Goal: Task Accomplishment & Management: Use online tool/utility

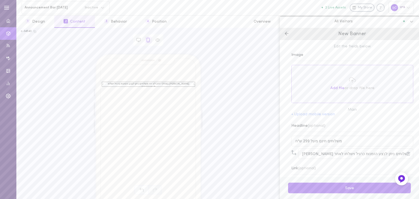
click at [412, 22] on icon at bounding box center [411, 21] width 5 height 5
click at [353, 47] on span "Edit the fields below" at bounding box center [353, 46] width 122 height 5
click at [111, 23] on button "3 Behavior" at bounding box center [115, 22] width 41 height 12
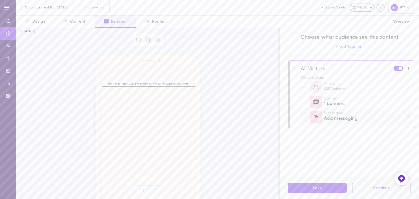
click at [334, 115] on div "Add messaging" at bounding box center [364, 118] width 80 height 7
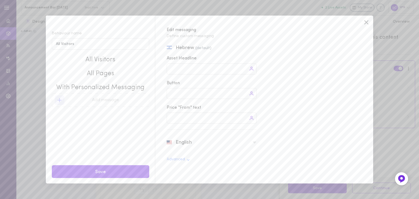
click at [367, 22] on icon at bounding box center [367, 22] width 8 height 8
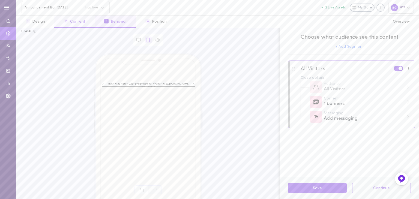
click at [72, 22] on button "2 Content" at bounding box center [74, 22] width 40 height 12
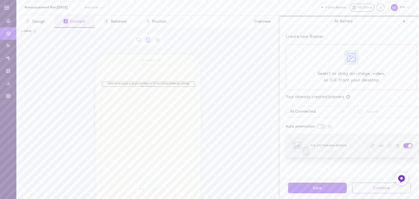
click at [370, 146] on icon at bounding box center [372, 146] width 4 height 4
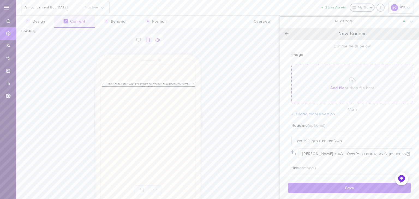
click at [159, 40] on icon at bounding box center [157, 40] width 5 height 5
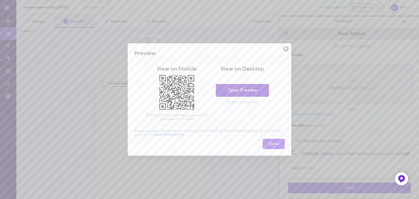
click at [248, 87] on link "Open Preview" at bounding box center [242, 90] width 53 height 13
click at [288, 48] on icon at bounding box center [286, 49] width 6 height 6
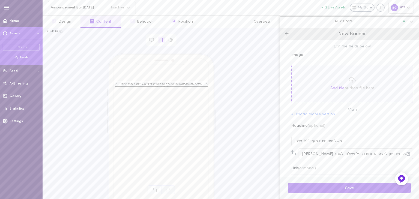
click at [20, 57] on div "My Assets" at bounding box center [21, 57] width 37 height 4
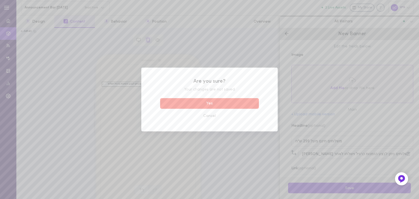
click at [209, 103] on button "Yes" at bounding box center [209, 103] width 99 height 11
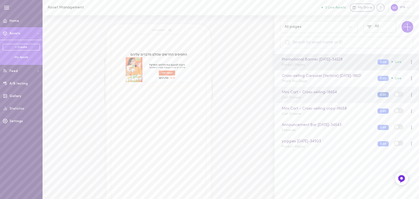
click at [378, 97] on button "Edit" at bounding box center [383, 94] width 11 height 5
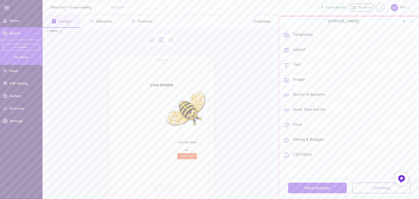
click at [19, 57] on div "My Assets" at bounding box center [21, 57] width 37 height 4
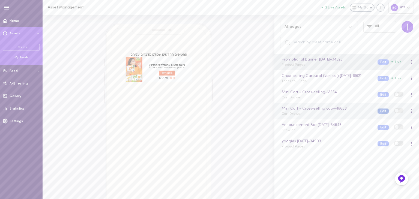
click at [378, 114] on button "Edit" at bounding box center [383, 111] width 11 height 5
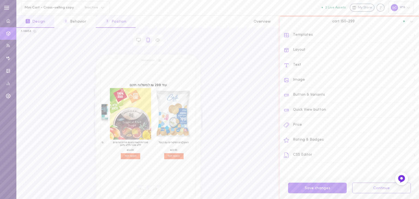
click at [121, 22] on button "3 Position" at bounding box center [116, 22] width 40 height 12
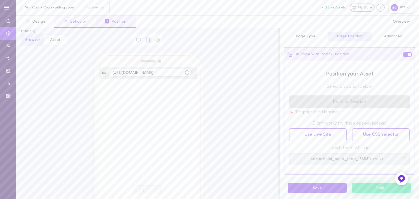
click at [79, 21] on button "2 Behavior" at bounding box center [74, 22] width 41 height 12
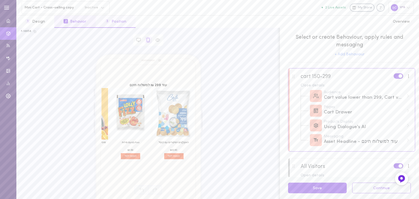
click at [114, 24] on button "3 Position" at bounding box center [116, 22] width 40 height 12
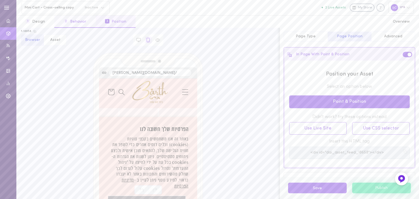
scroll to position [1859, 0]
click at [74, 22] on button "2 Behavior" at bounding box center [74, 22] width 41 height 12
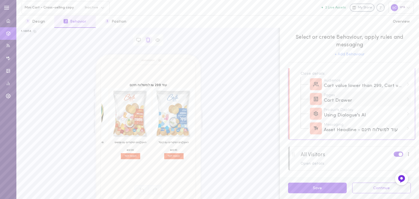
scroll to position [0, 0]
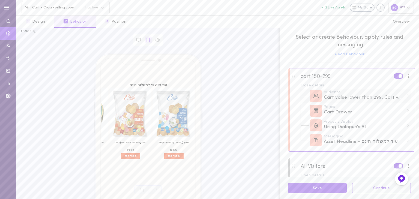
click at [335, 96] on div "Cart value lower than 299, Cart value higher than 150" at bounding box center [364, 97] width 80 height 7
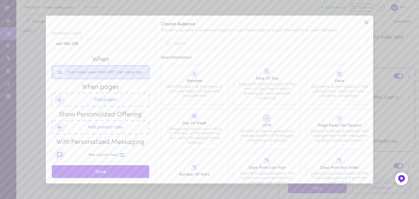
click at [117, 74] on span "Cart value lower than 299, Cart value higher than 150" at bounding box center [106, 72] width 79 height 5
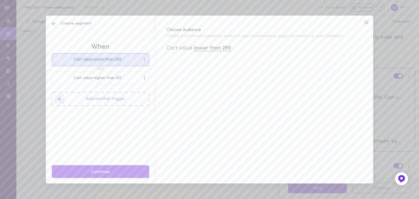
drag, startPoint x: 57, startPoint y: 80, endPoint x: 57, endPoint y: 57, distance: 22.9
click at [57, 57] on div "Cart value lower than 299 Cart value higher than 150" at bounding box center [100, 71] width 97 height 37
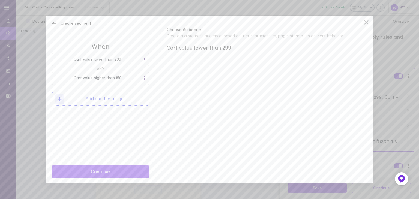
click at [366, 22] on icon at bounding box center [367, 22] width 4 height 4
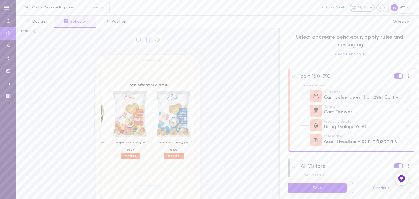
click at [343, 94] on div "Audience" at bounding box center [364, 93] width 80 height 4
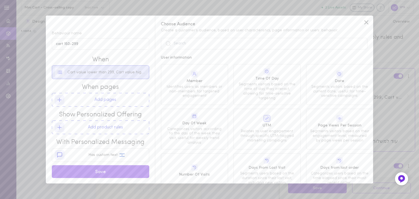
click at [98, 76] on div "Cart value lower than 299, Cart value higher than 150" at bounding box center [100, 72] width 91 height 13
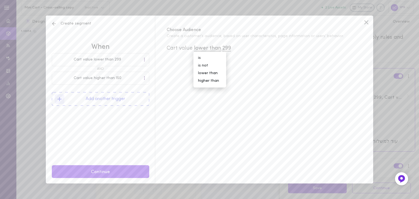
click at [126, 138] on div "When Cart value lower than 299 Cart value higher than 150 Add another trigger C…" at bounding box center [100, 105] width 97 height 157
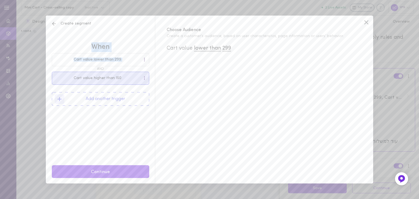
drag, startPoint x: 50, startPoint y: 36, endPoint x: 66, endPoint y: 77, distance: 43.6
click at [66, 77] on div "When Cart value lower than 299 Cart value higher than 150 Add another trigger C…" at bounding box center [100, 100] width 109 height 168
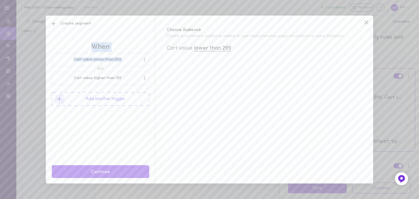
click at [92, 79] on div "Cart value higher than 150" at bounding box center [97, 78] width 91 height 4
click at [367, 21] on icon at bounding box center [367, 22] width 8 height 8
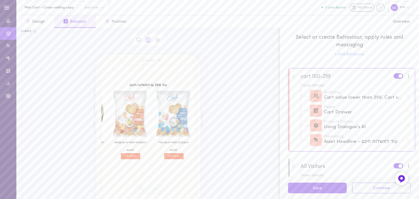
scroll to position [12, 0]
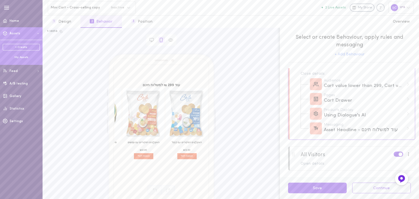
click at [19, 58] on div "My Assets" at bounding box center [21, 57] width 37 height 4
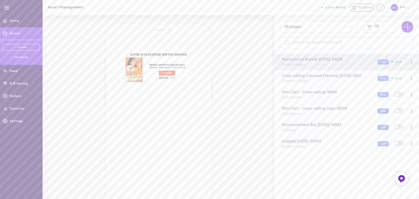
click at [29, 47] on link "+ Create" at bounding box center [21, 47] width 37 height 7
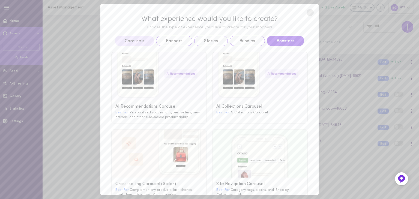
click at [275, 39] on button "Boosters" at bounding box center [285, 41] width 37 height 10
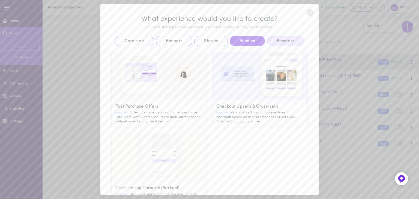
click at [237, 42] on button "Bundles" at bounding box center [247, 41] width 35 height 10
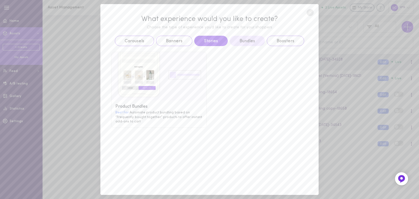
click at [194, 43] on button "Stories" at bounding box center [211, 41] width 34 height 10
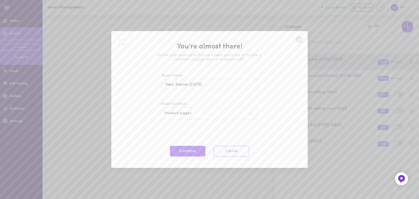
click at [185, 84] on input "Hero Banner [DATE]" at bounding box center [209, 84] width 97 height 11
drag, startPoint x: 188, startPoint y: 85, endPoint x: 157, endPoint y: 85, distance: 30.8
click at [157, 85] on div "You're almost there! Name your asset and choose where you'd like to locate it, …" at bounding box center [209, 99] width 197 height 137
type input "BLIZ [DATE]"
click at [177, 150] on button "Continue" at bounding box center [187, 151] width 35 height 11
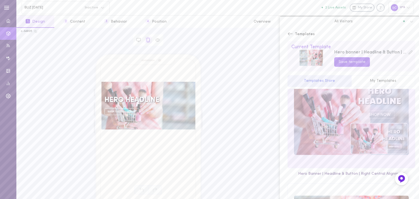
scroll to position [766, 0]
